Goal: Information Seeking & Learning: Learn about a topic

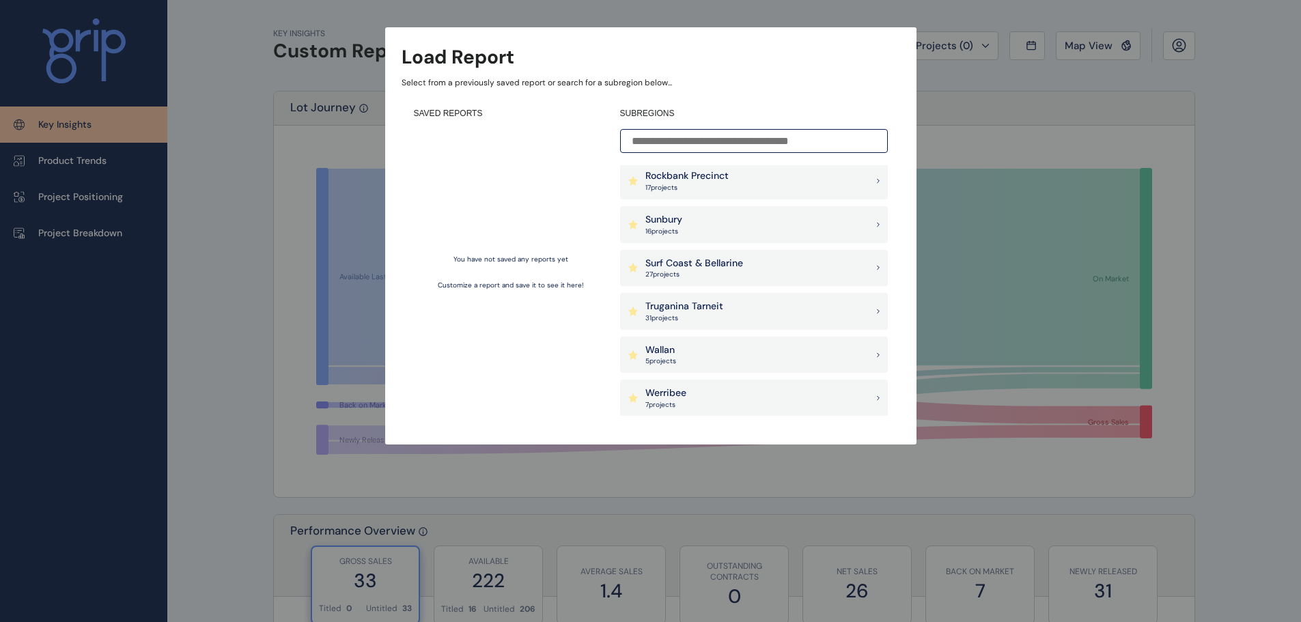
scroll to position [1245, 0]
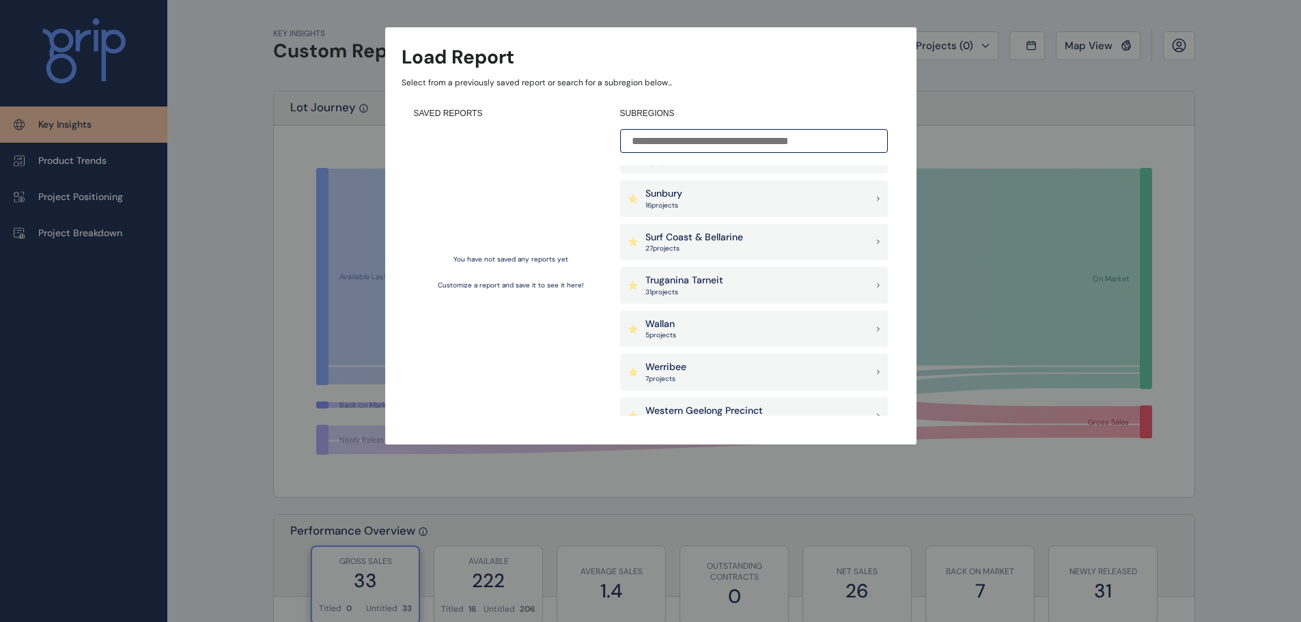
drag, startPoint x: 894, startPoint y: 351, endPoint x: 895, endPoint y: 364, distance: 13.0
click at [895, 364] on div "SAVED REPORTS You have not saved any reports yet Customize a report and save it…" at bounding box center [651, 262] width 499 height 333
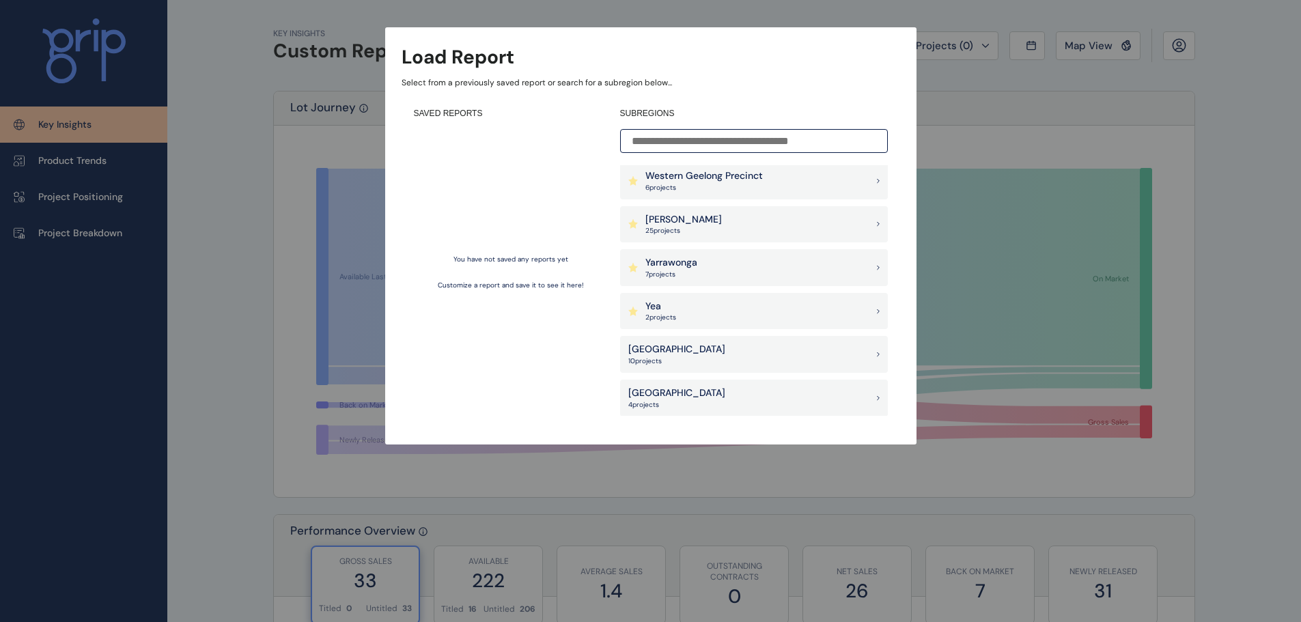
scroll to position [1480, 0]
click at [735, 358] on div "Latrobe Valley 10 project s" at bounding box center [754, 353] width 268 height 37
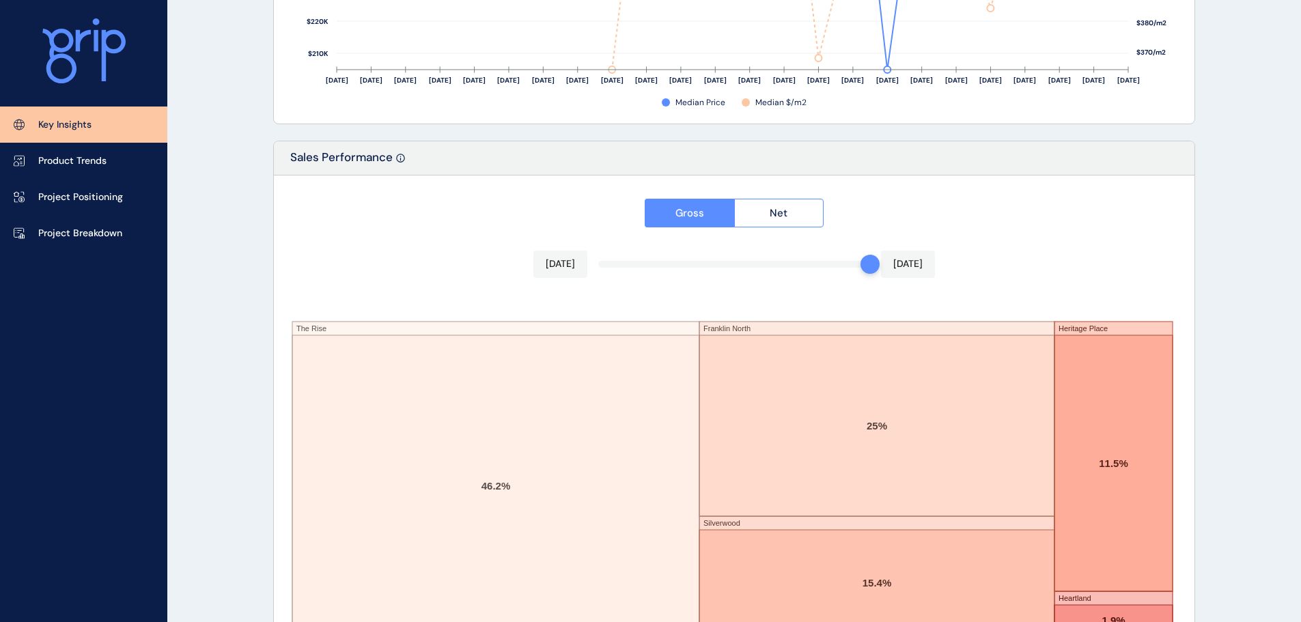
scroll to position [2253, 0]
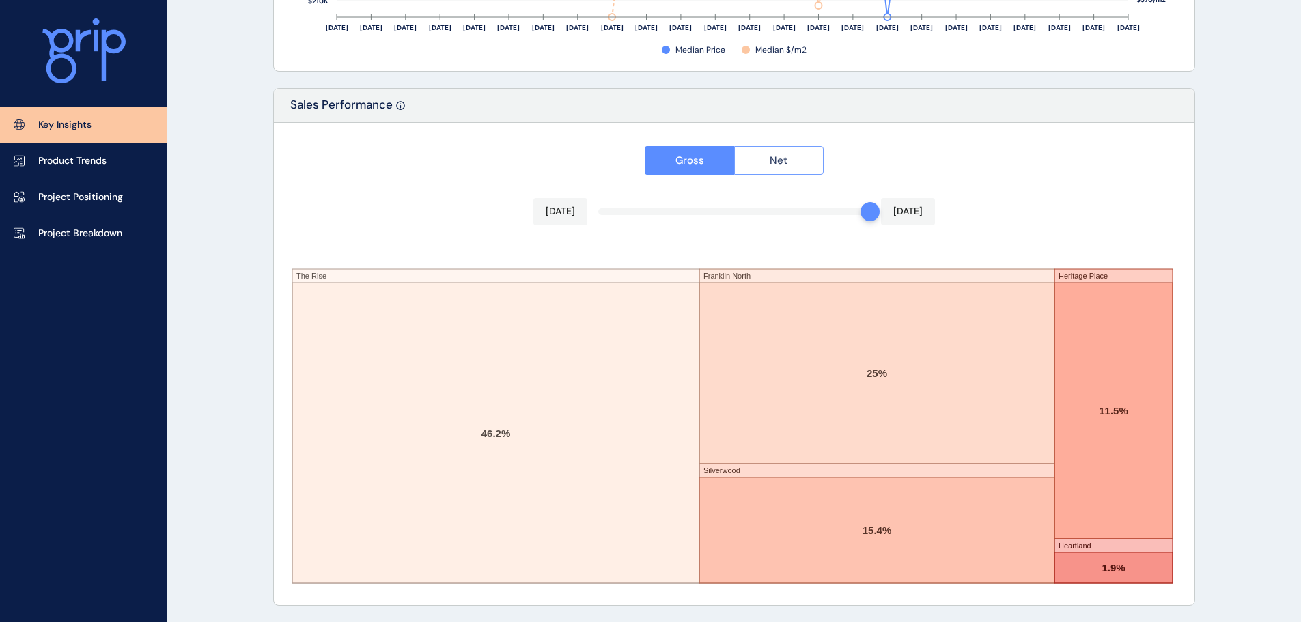
click at [783, 168] on button "Net" at bounding box center [779, 160] width 90 height 29
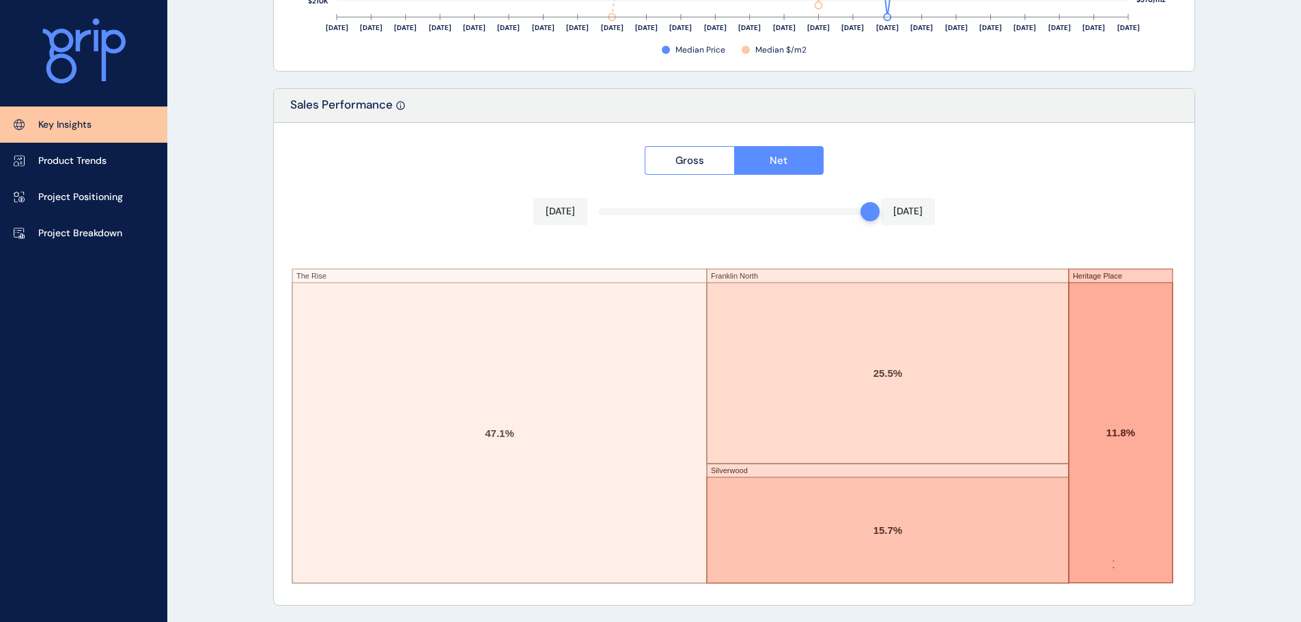
click at [740, 172] on button "Net" at bounding box center [779, 160] width 90 height 29
click at [695, 156] on span "Gross" at bounding box center [690, 161] width 29 height 14
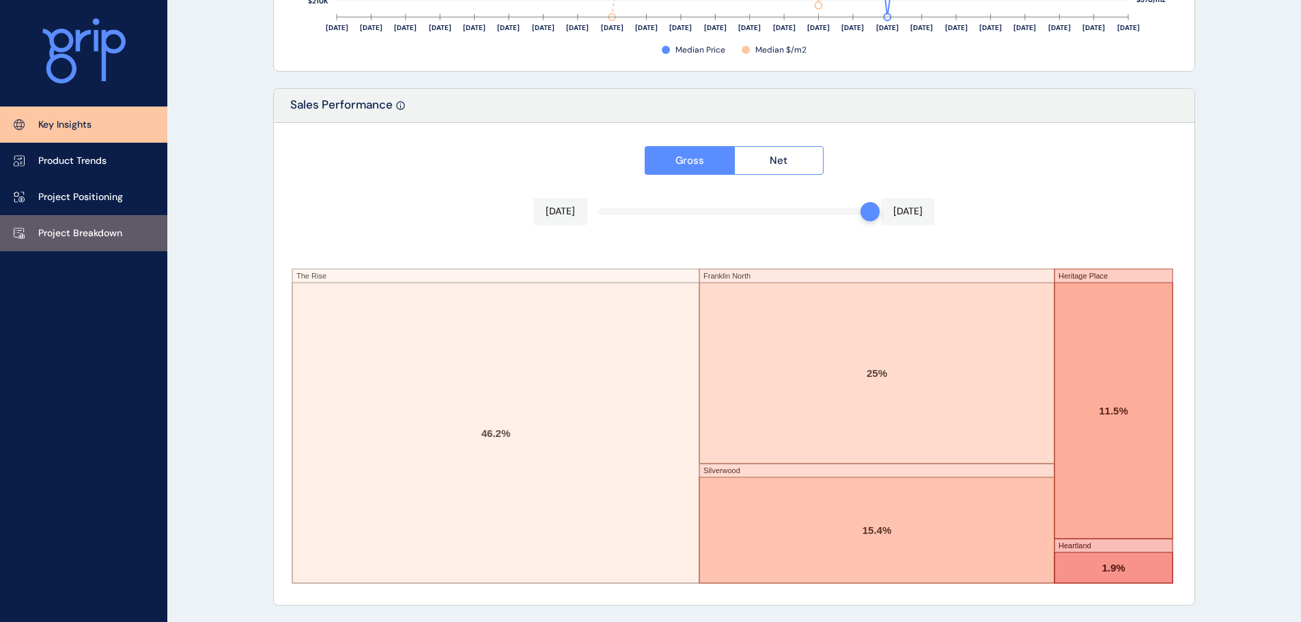
click at [91, 233] on p "Project Breakdown" at bounding box center [80, 234] width 84 height 14
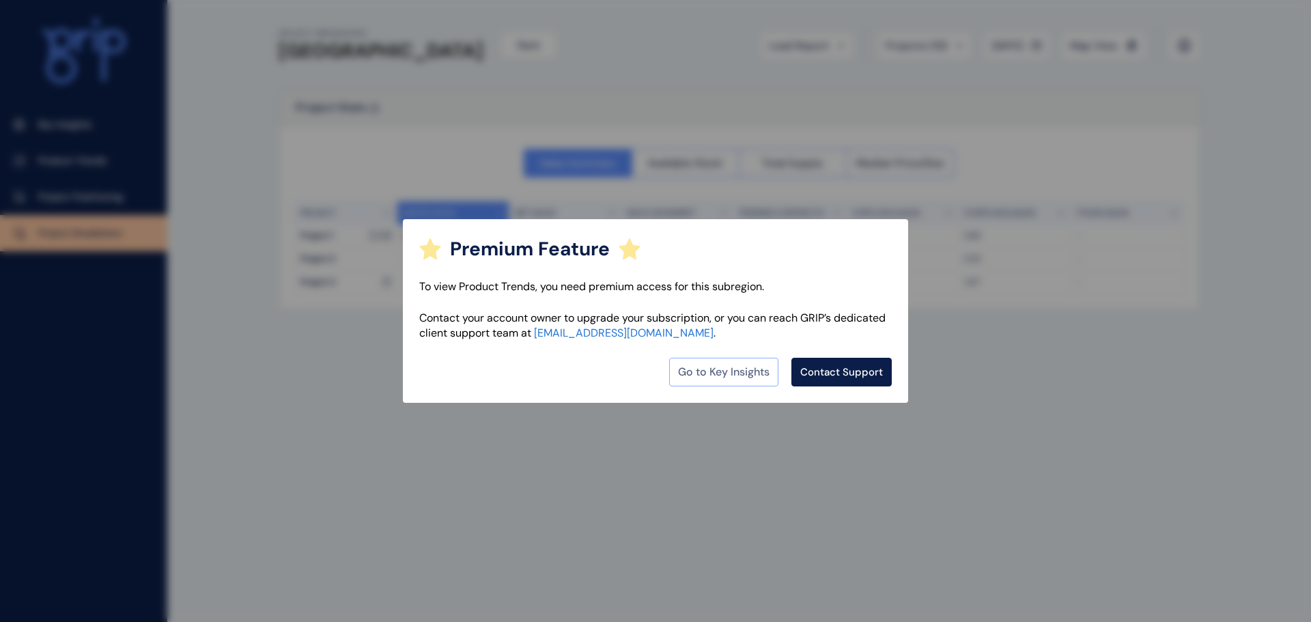
click at [701, 376] on link "Go to Key Insights" at bounding box center [723, 372] width 109 height 29
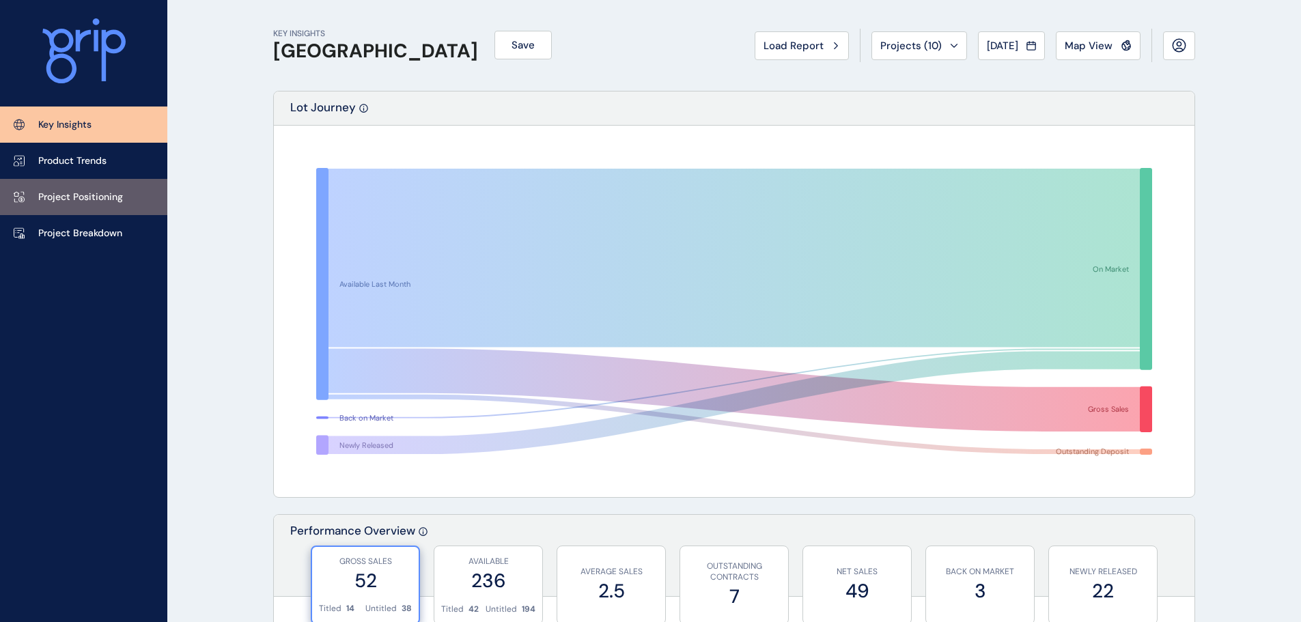
click at [71, 199] on p "Project Positioning" at bounding box center [80, 198] width 85 height 14
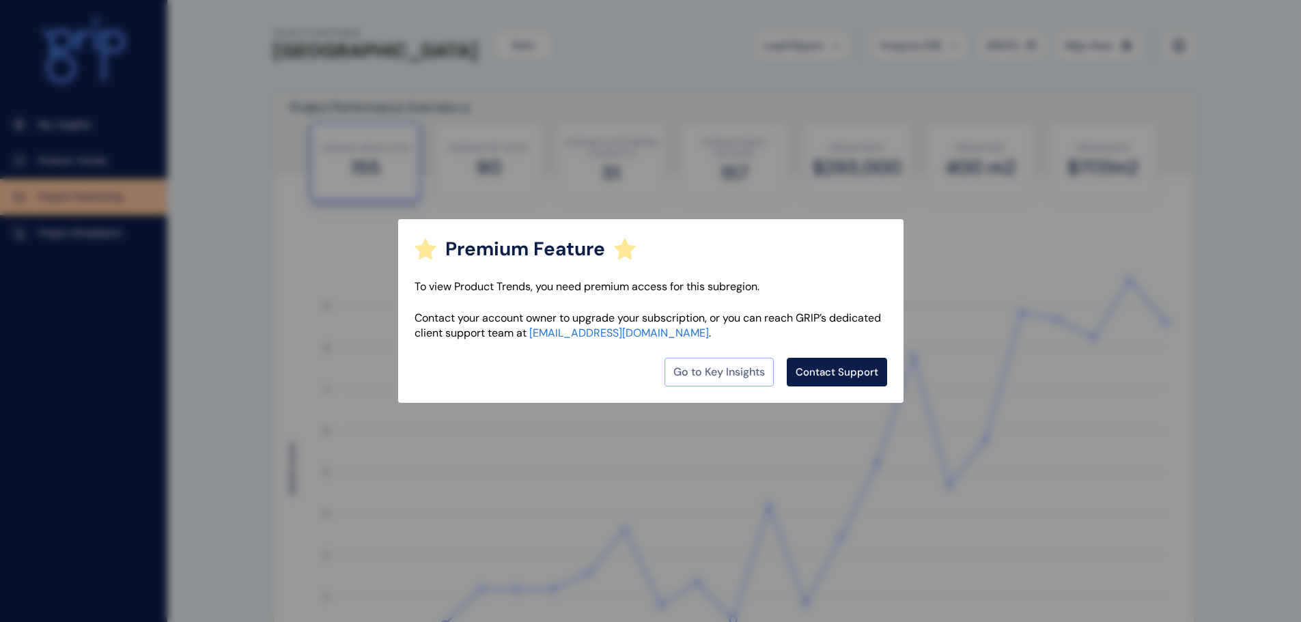
click at [725, 379] on link "Go to Key Insights" at bounding box center [719, 372] width 109 height 29
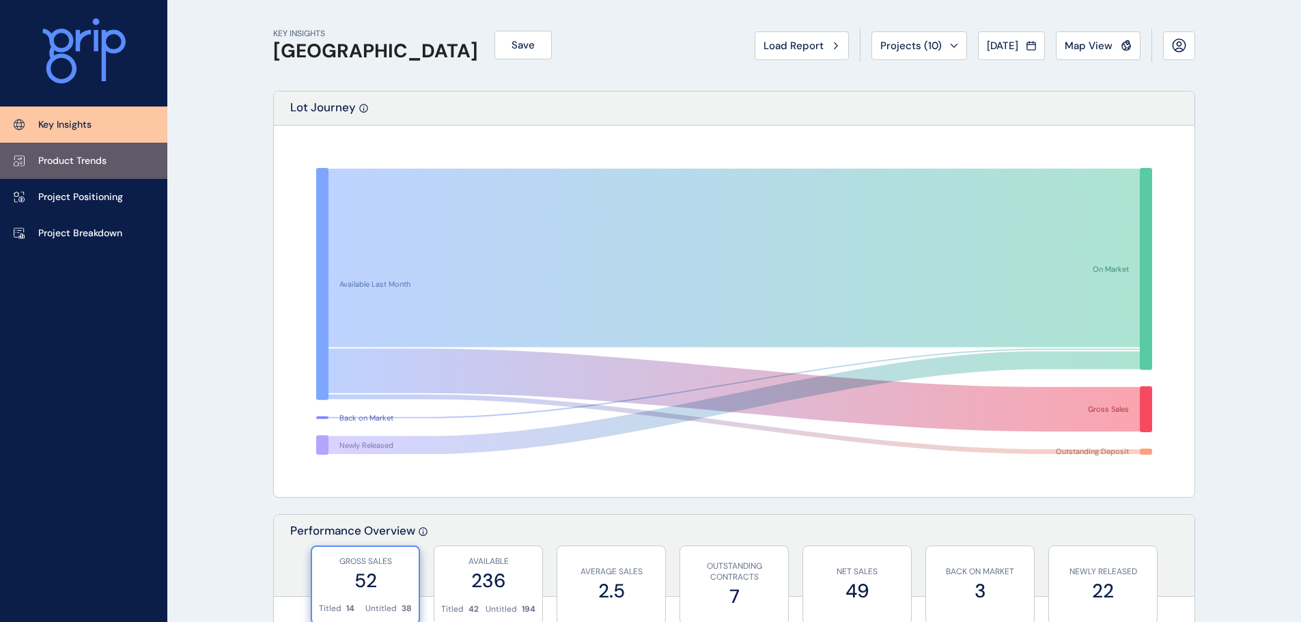
click at [81, 159] on p "Product Trends" at bounding box center [72, 161] width 68 height 14
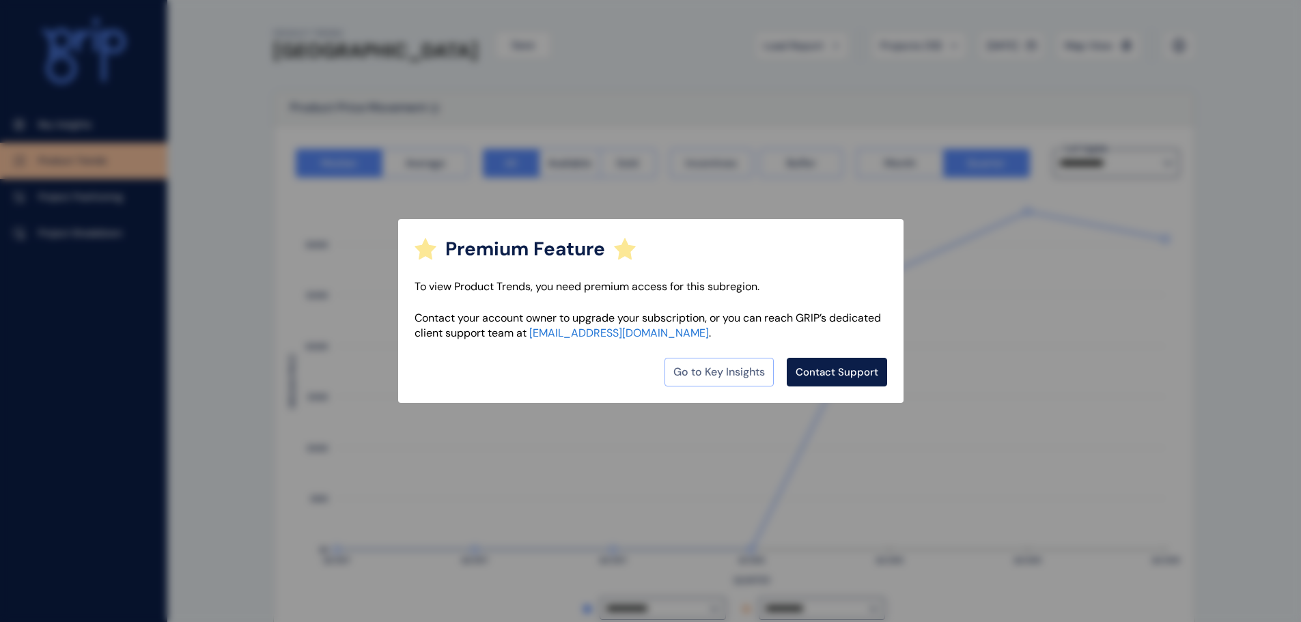
click at [739, 374] on link "Go to Key Insights" at bounding box center [719, 372] width 109 height 29
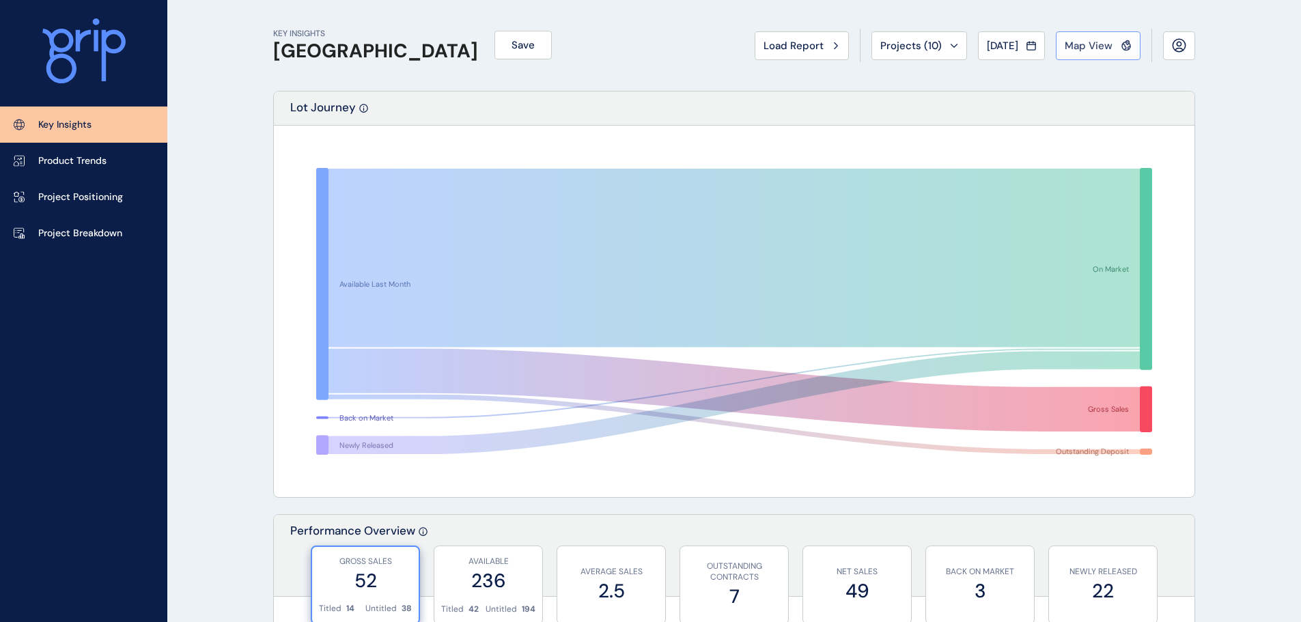
click at [1093, 48] on span "Map View" at bounding box center [1089, 46] width 48 height 14
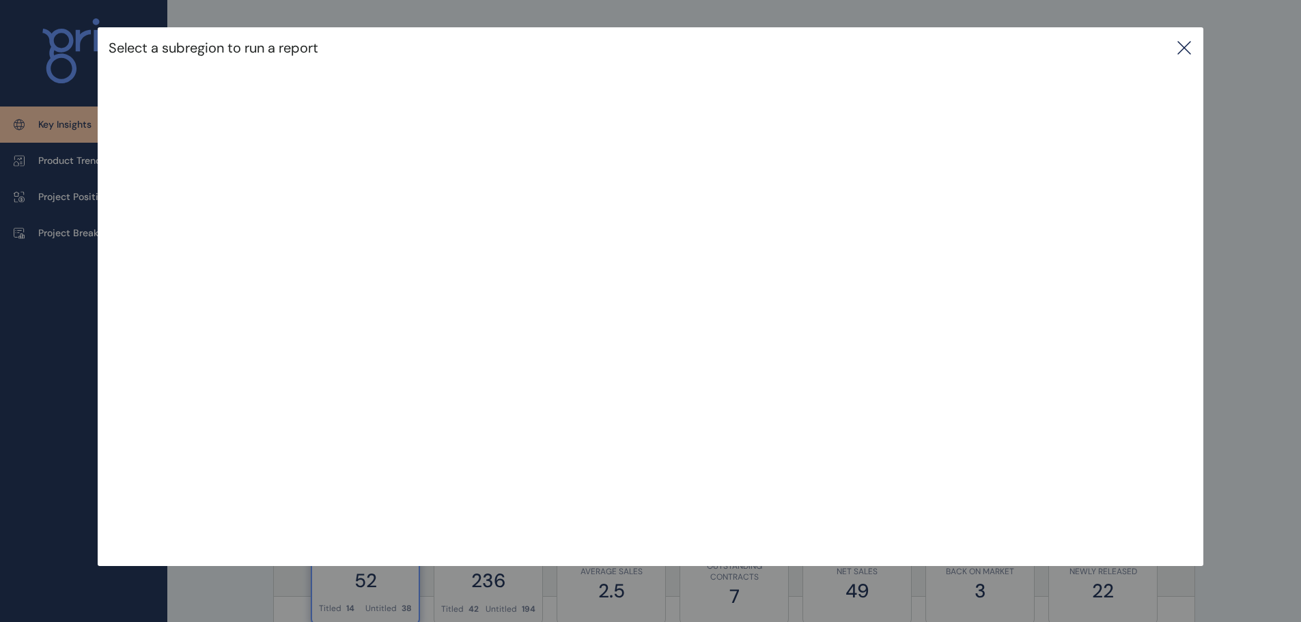
click at [1192, 48] on icon at bounding box center [1184, 48] width 16 height 16
